Goal: Task Accomplishment & Management: Use online tool/utility

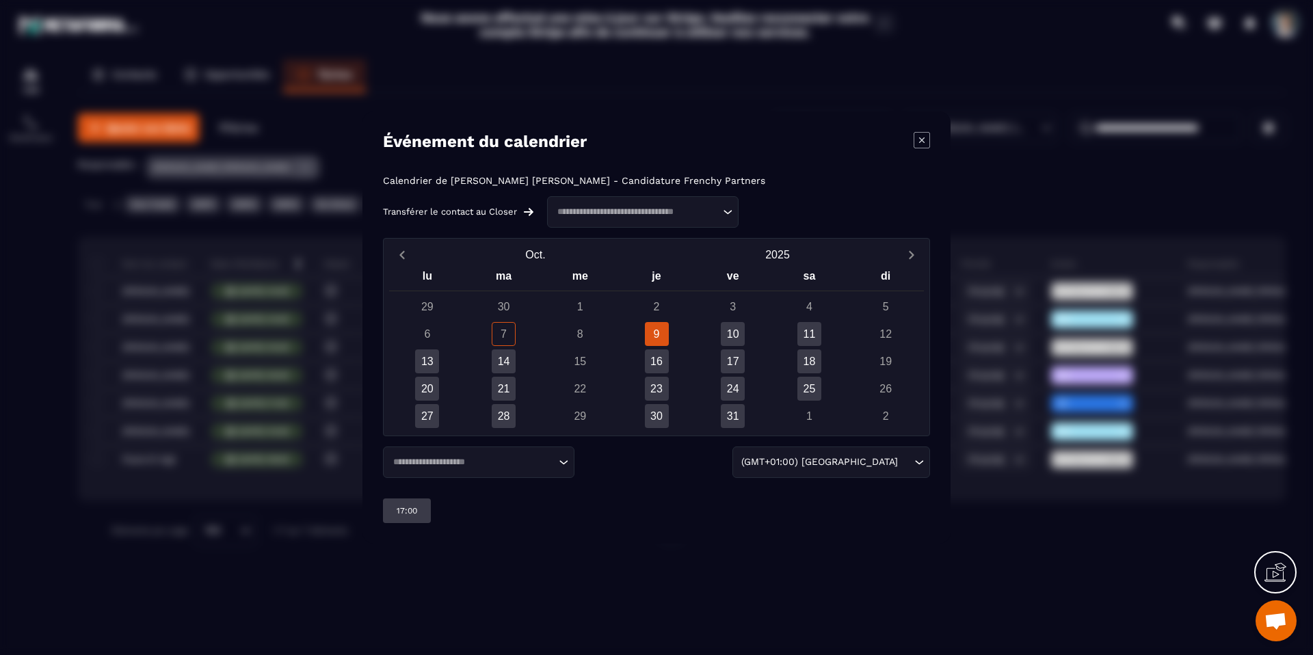
click at [451, 473] on div "Loading..." at bounding box center [478, 461] width 191 height 31
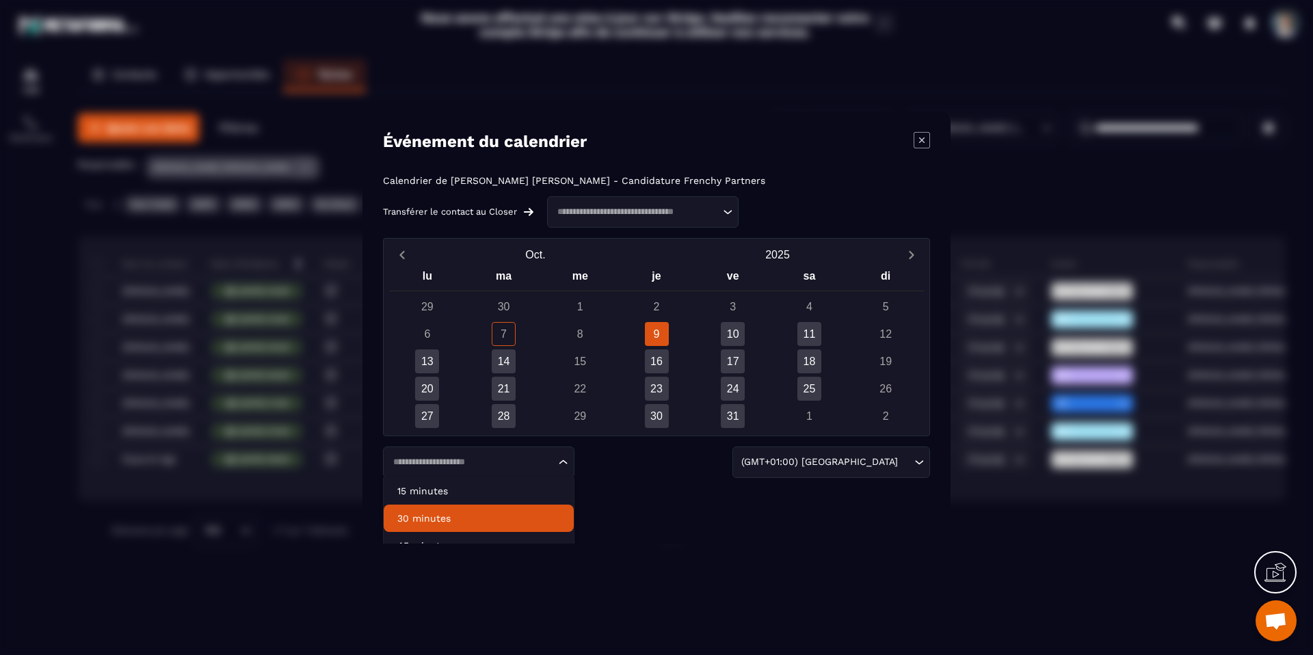
click at [449, 518] on p "30 minutes" at bounding box center [478, 518] width 163 height 14
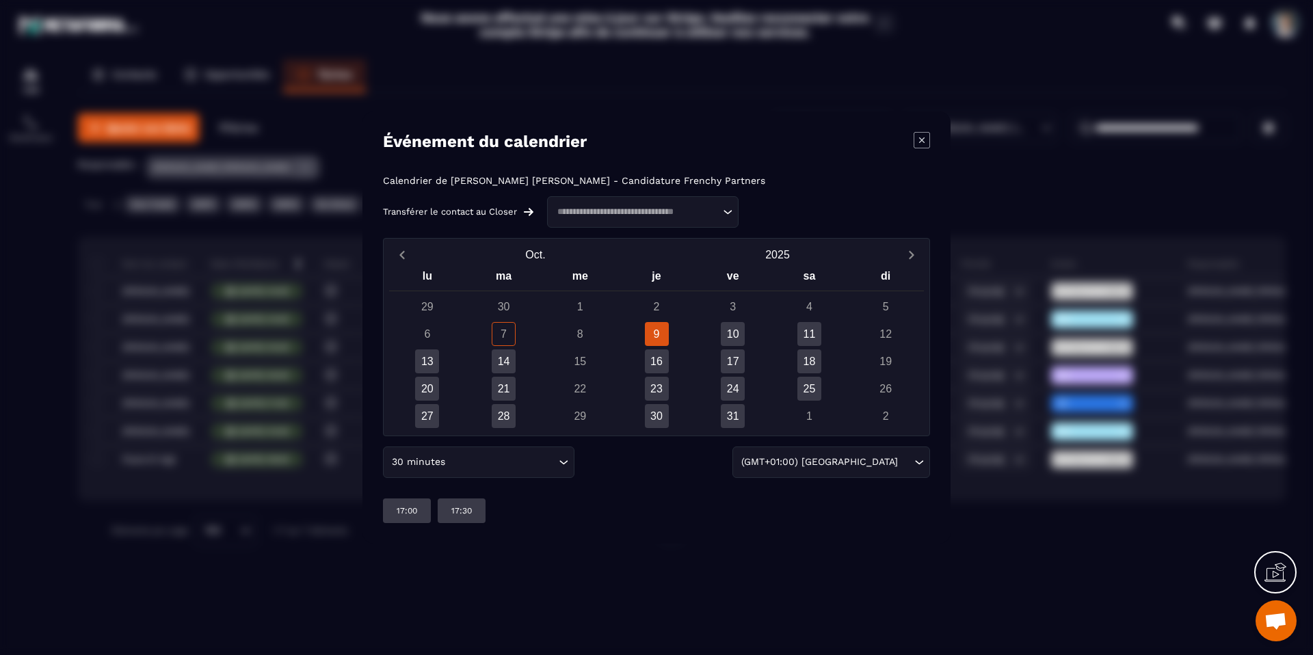
click at [458, 467] on input "Search for option" at bounding box center [501, 462] width 107 height 15
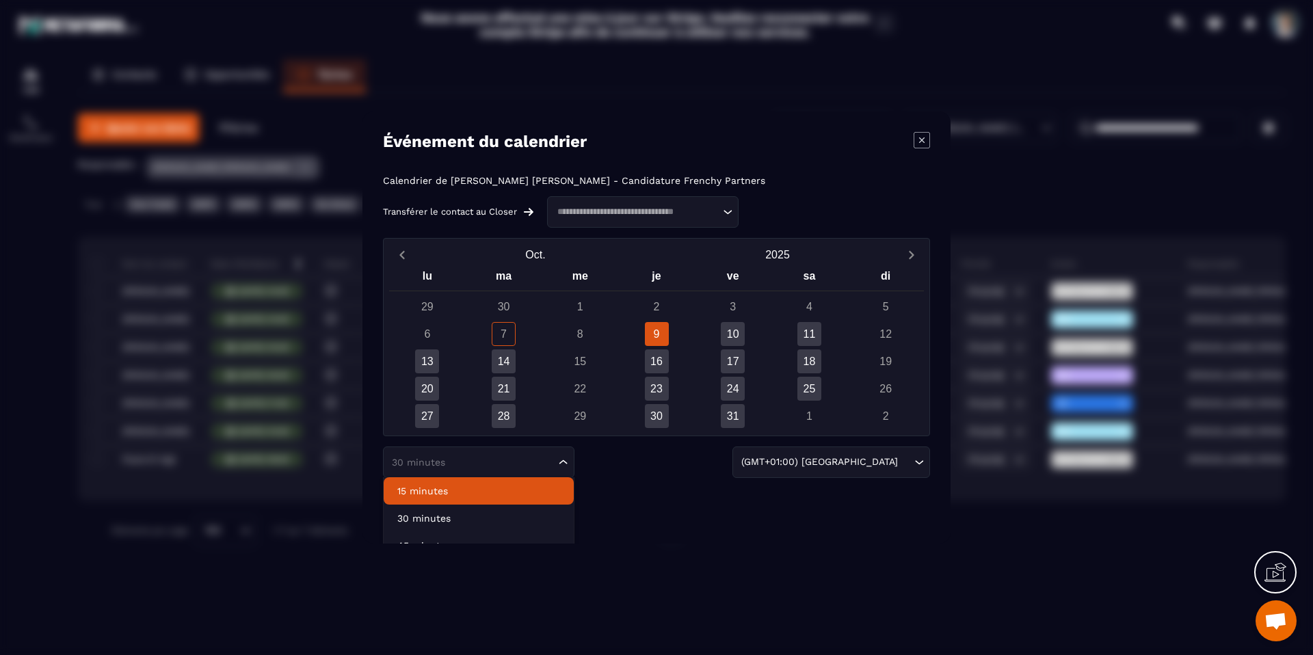
click at [450, 493] on p "15 minutes" at bounding box center [478, 491] width 163 height 14
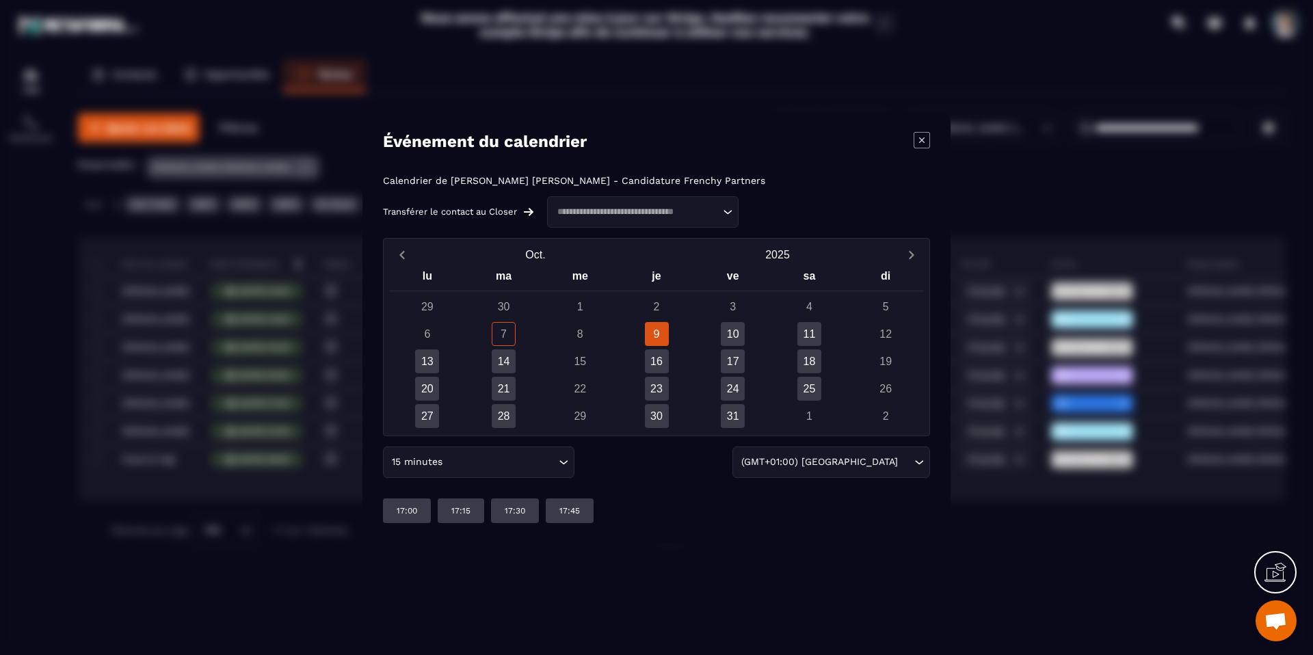
click at [280, 273] on div "Modal window" at bounding box center [656, 327] width 1313 height 655
click at [925, 133] on icon "Modal window" at bounding box center [921, 140] width 16 height 16
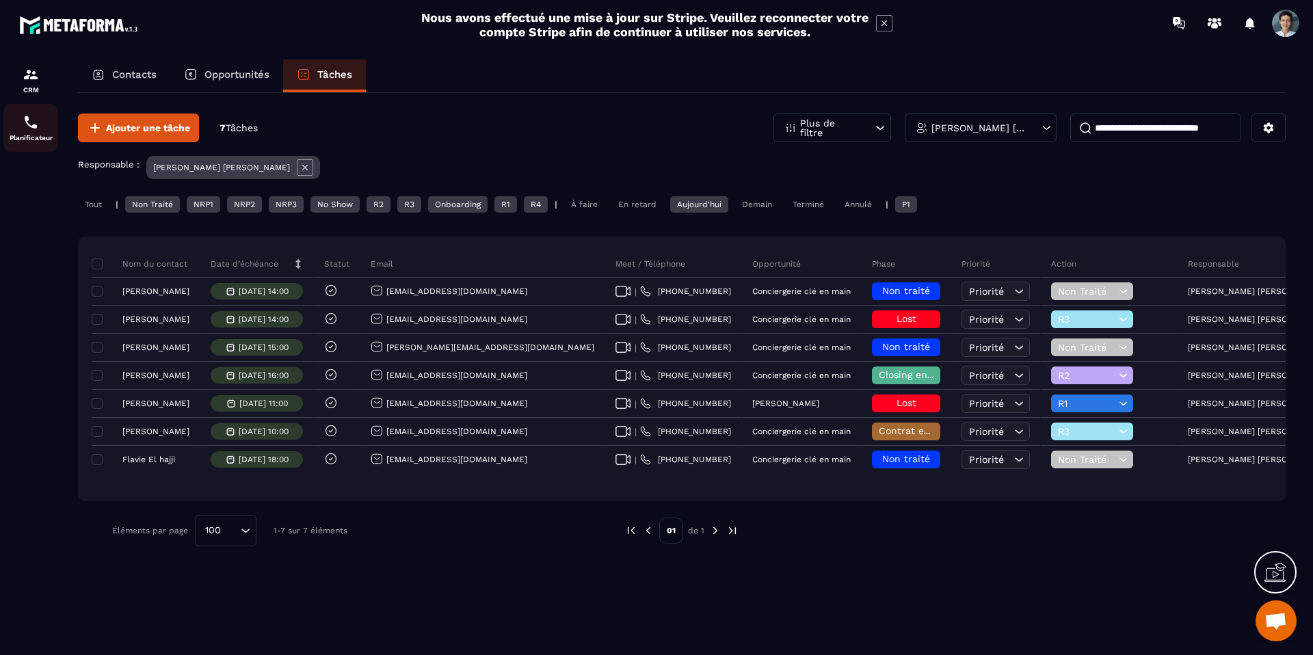
click at [31, 129] on img at bounding box center [31, 122] width 16 height 16
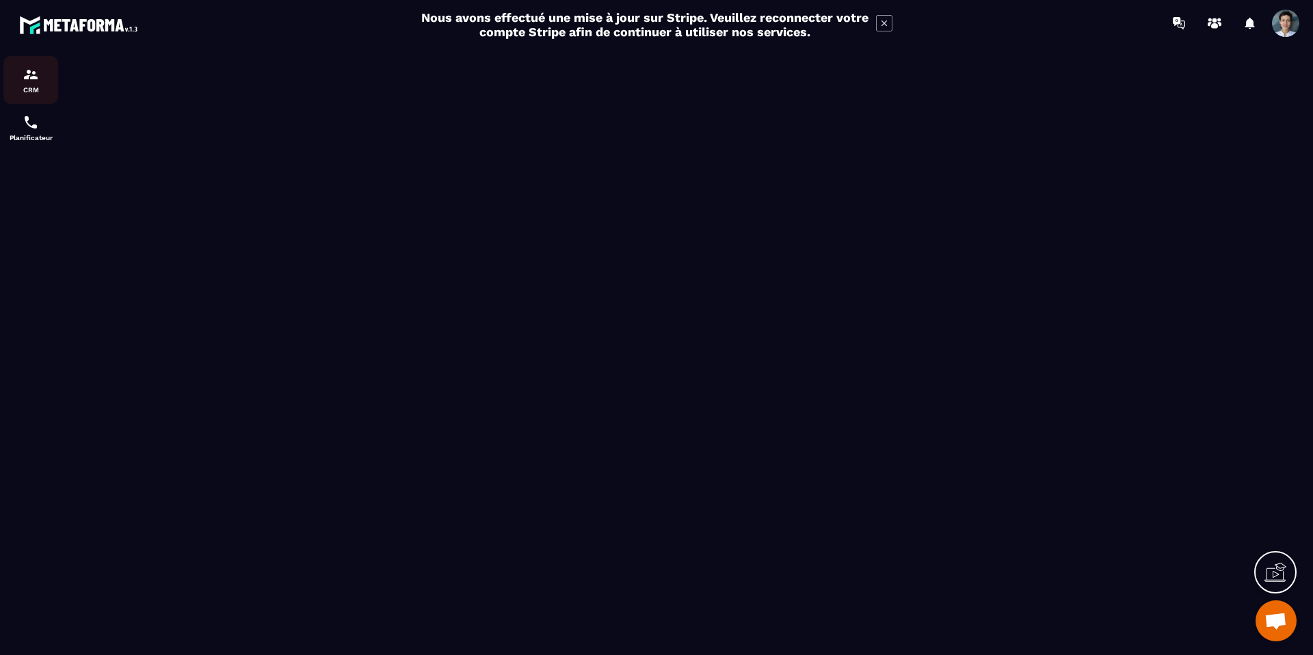
click at [24, 72] on img at bounding box center [31, 74] width 16 height 16
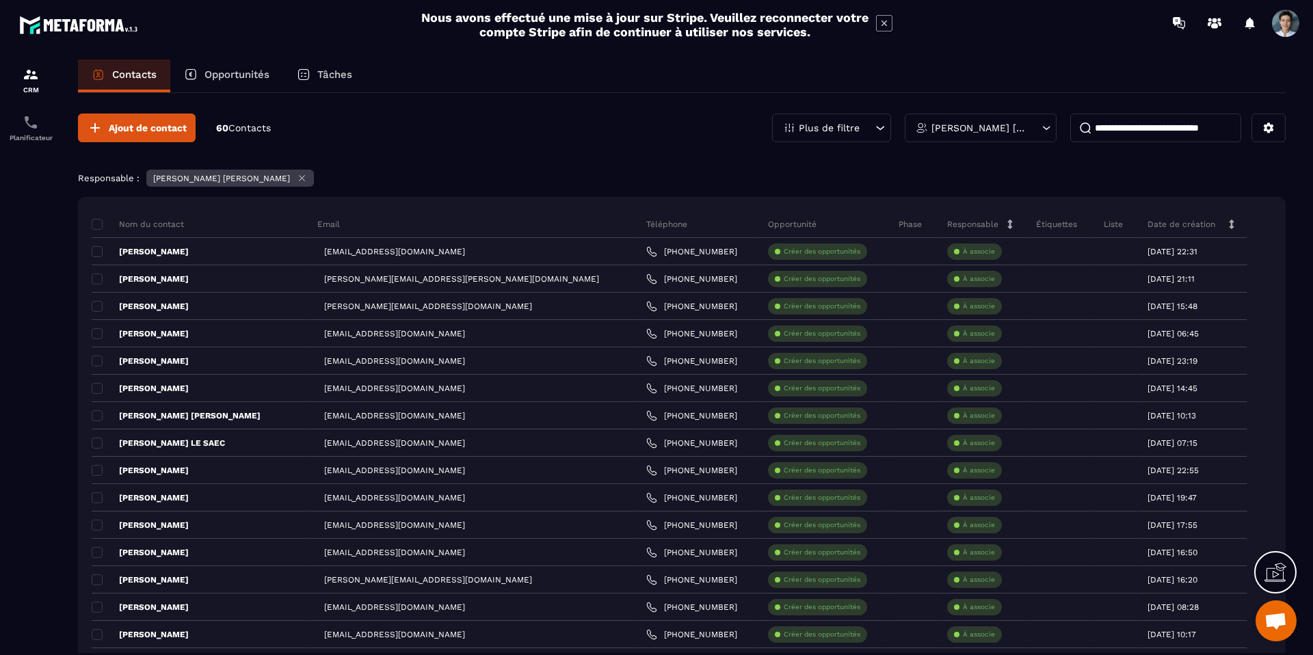
click at [351, 64] on div "Tâches" at bounding box center [324, 75] width 83 height 33
